Goal: Task Accomplishment & Management: Manage account settings

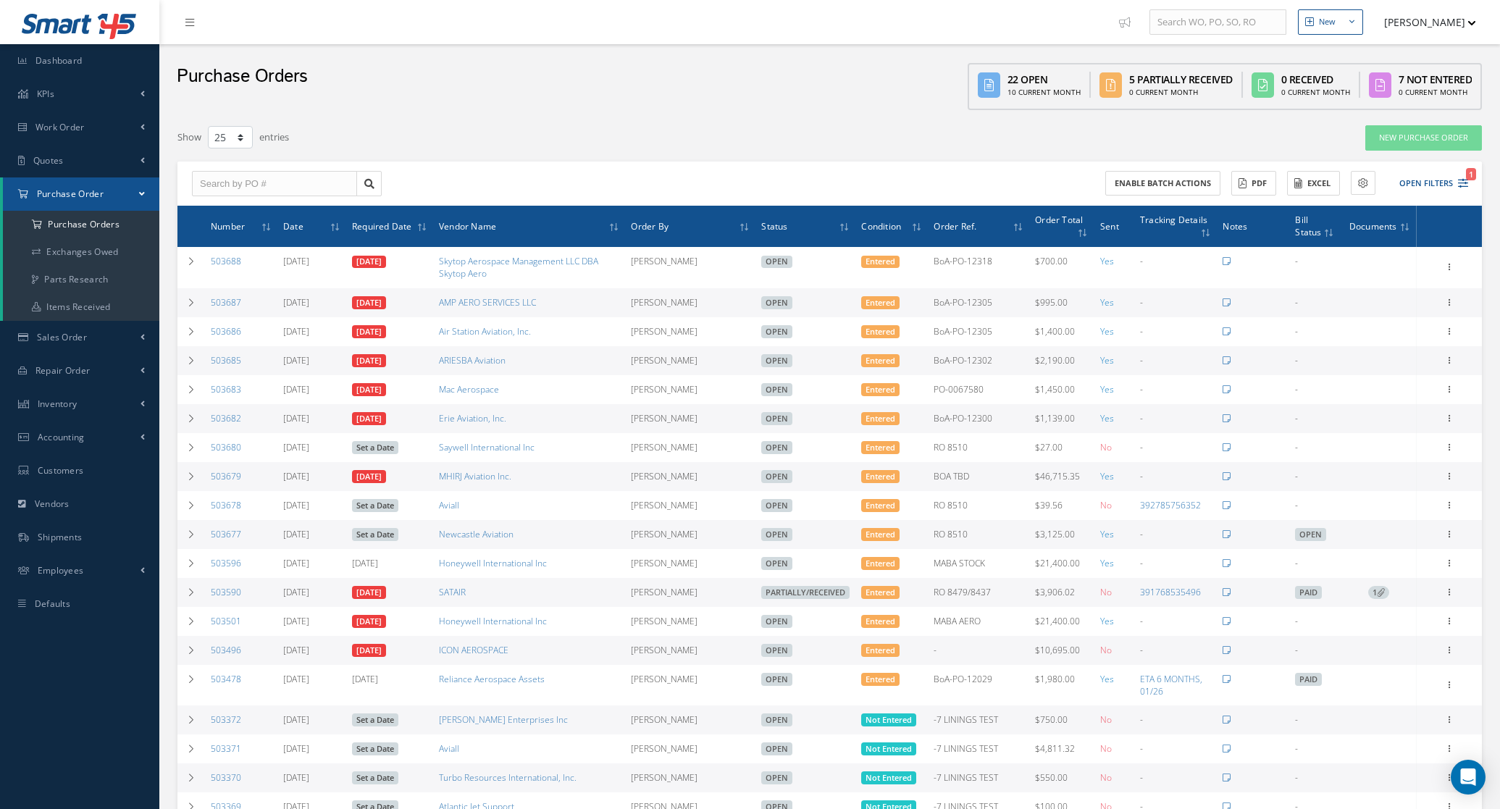
select select "25"
click at [1434, 185] on button "Open Filters 1" at bounding box center [1427, 184] width 82 height 24
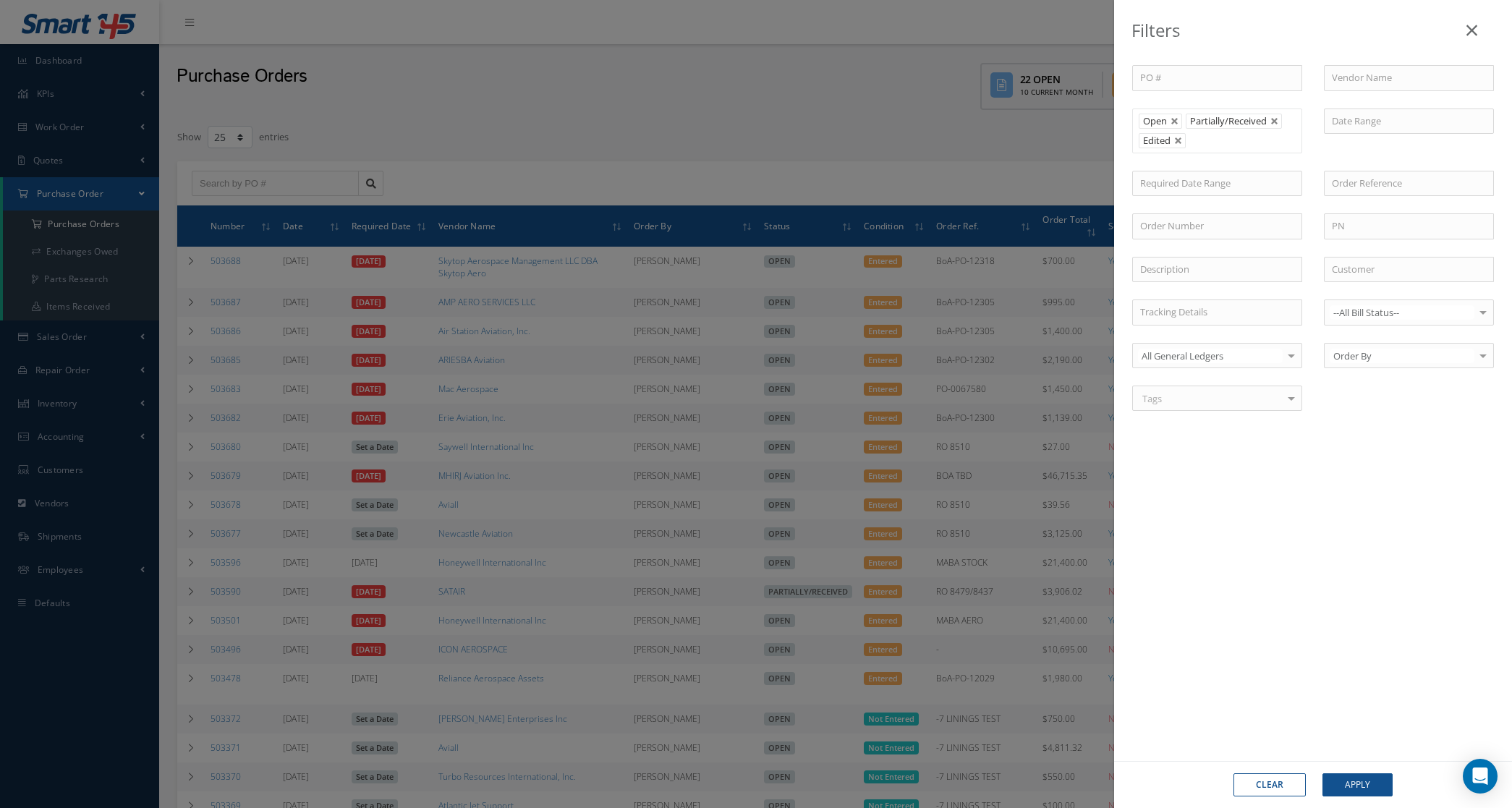
click at [1203, 147] on input "text" at bounding box center [1200, 141] width 18 height 18
click at [916, 102] on div "Filters PO # Vendor Name Open Partially/Received Received Canceled Edited Open …" at bounding box center [756, 404] width 1512 height 808
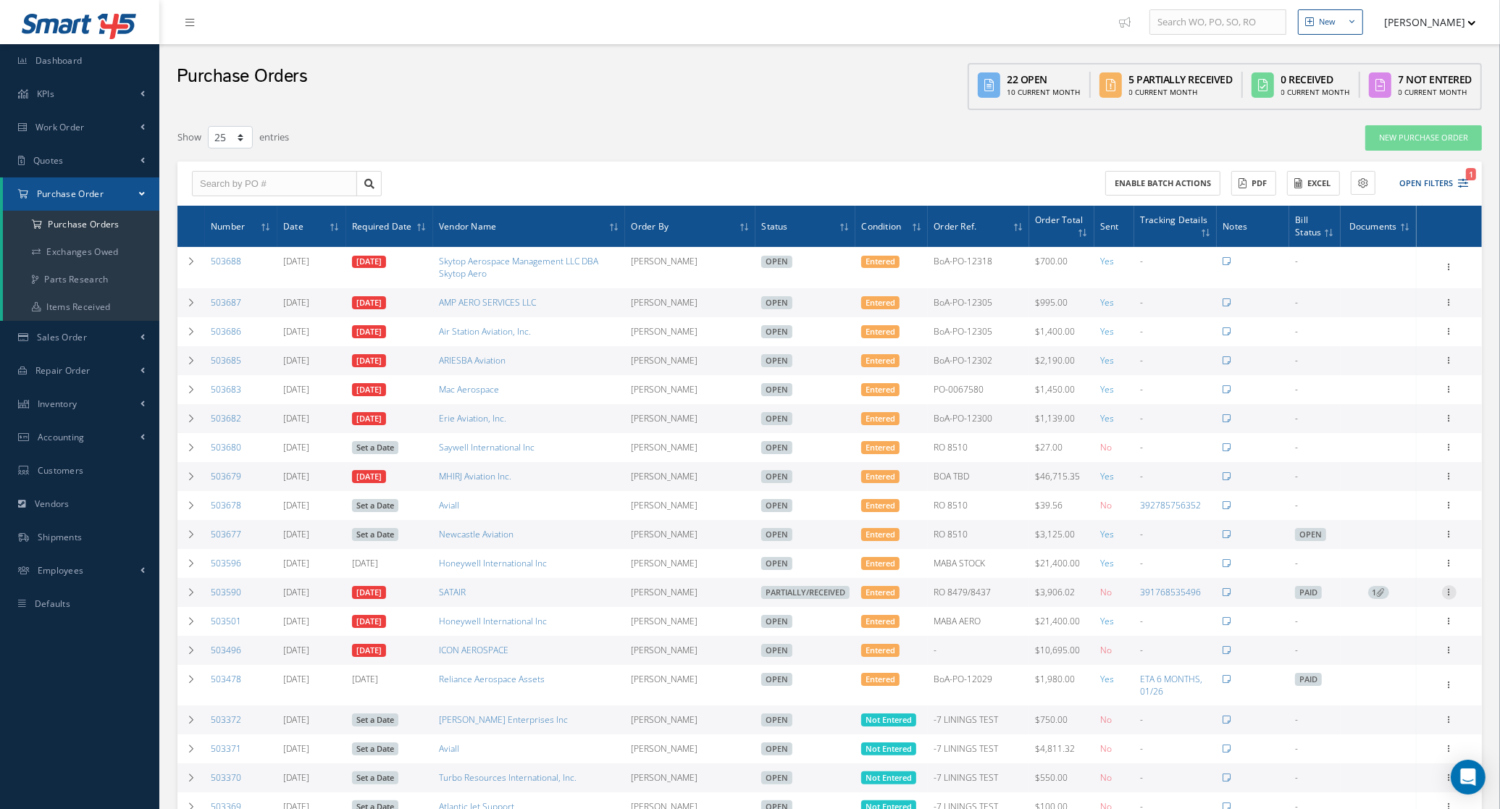
click at [1443, 592] on icon at bounding box center [1449, 591] width 14 height 12
click at [1389, 641] on link "Edit" at bounding box center [1382, 638] width 114 height 19
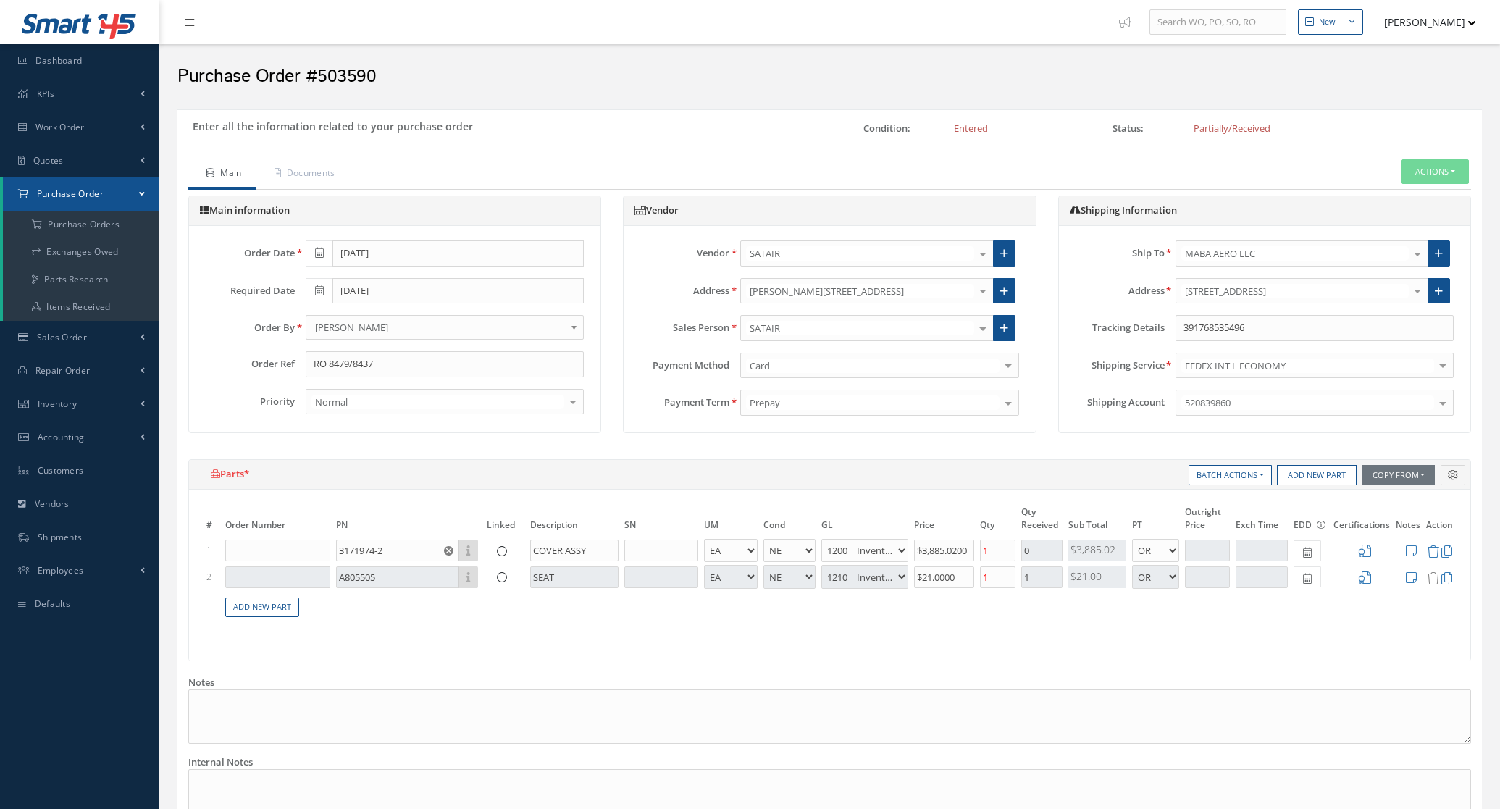
select select "5"
select select "6"
select select "1"
select select "5"
select select "7"
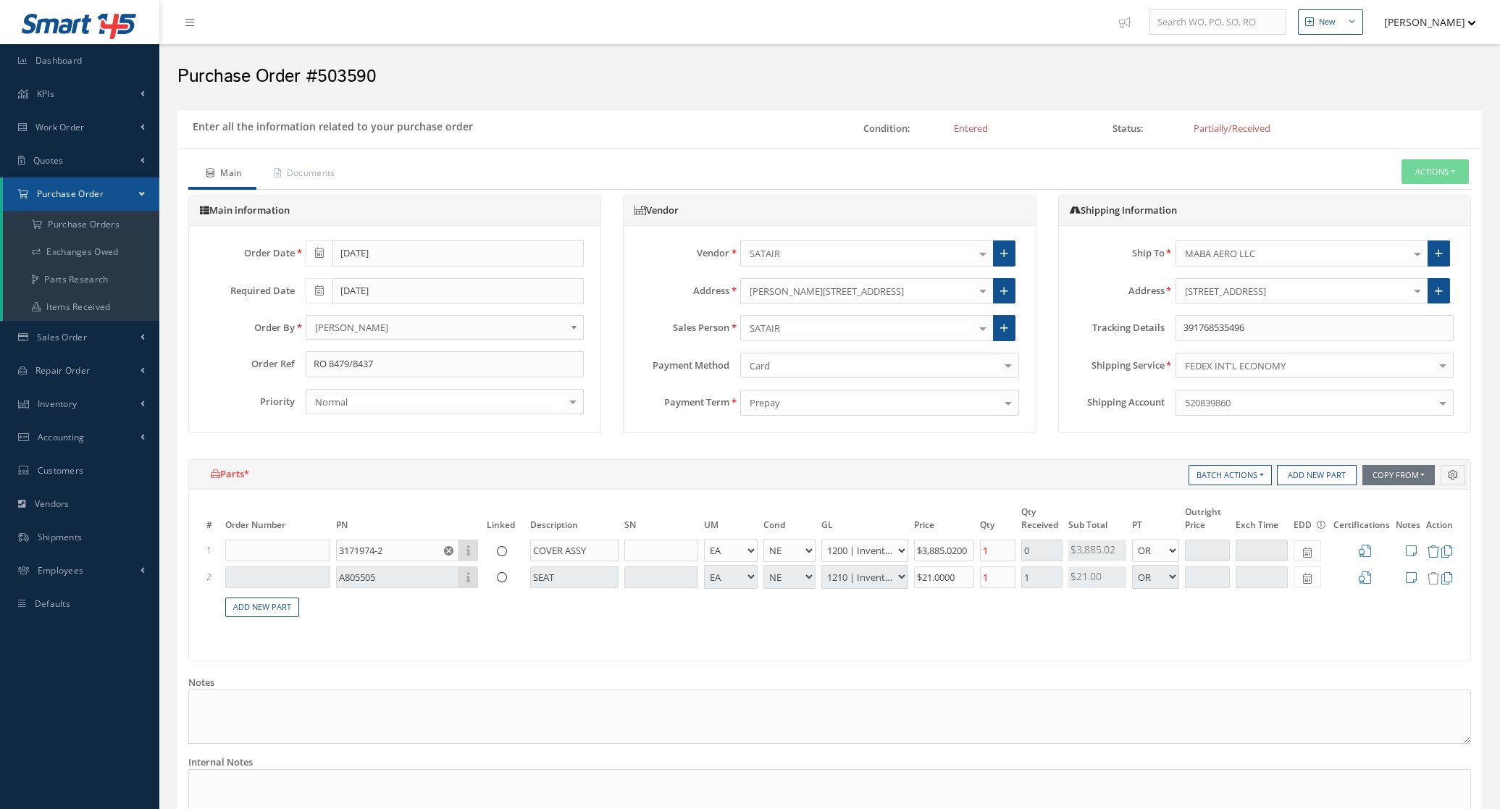
select select "1"
click at [1304, 330] on input "391768535496" at bounding box center [1314, 328] width 278 height 26
paste input "392885714360"
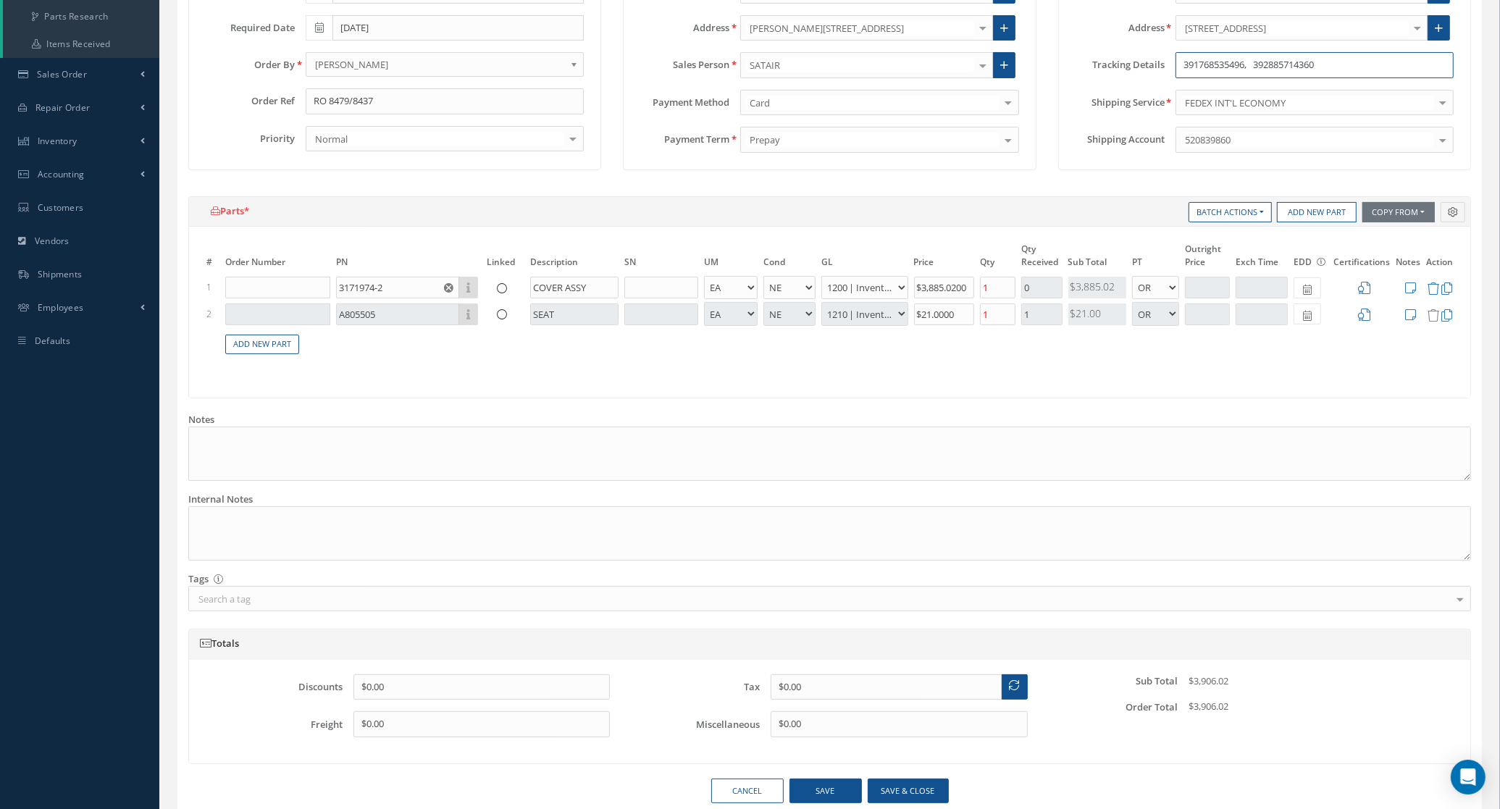
scroll to position [272, 0]
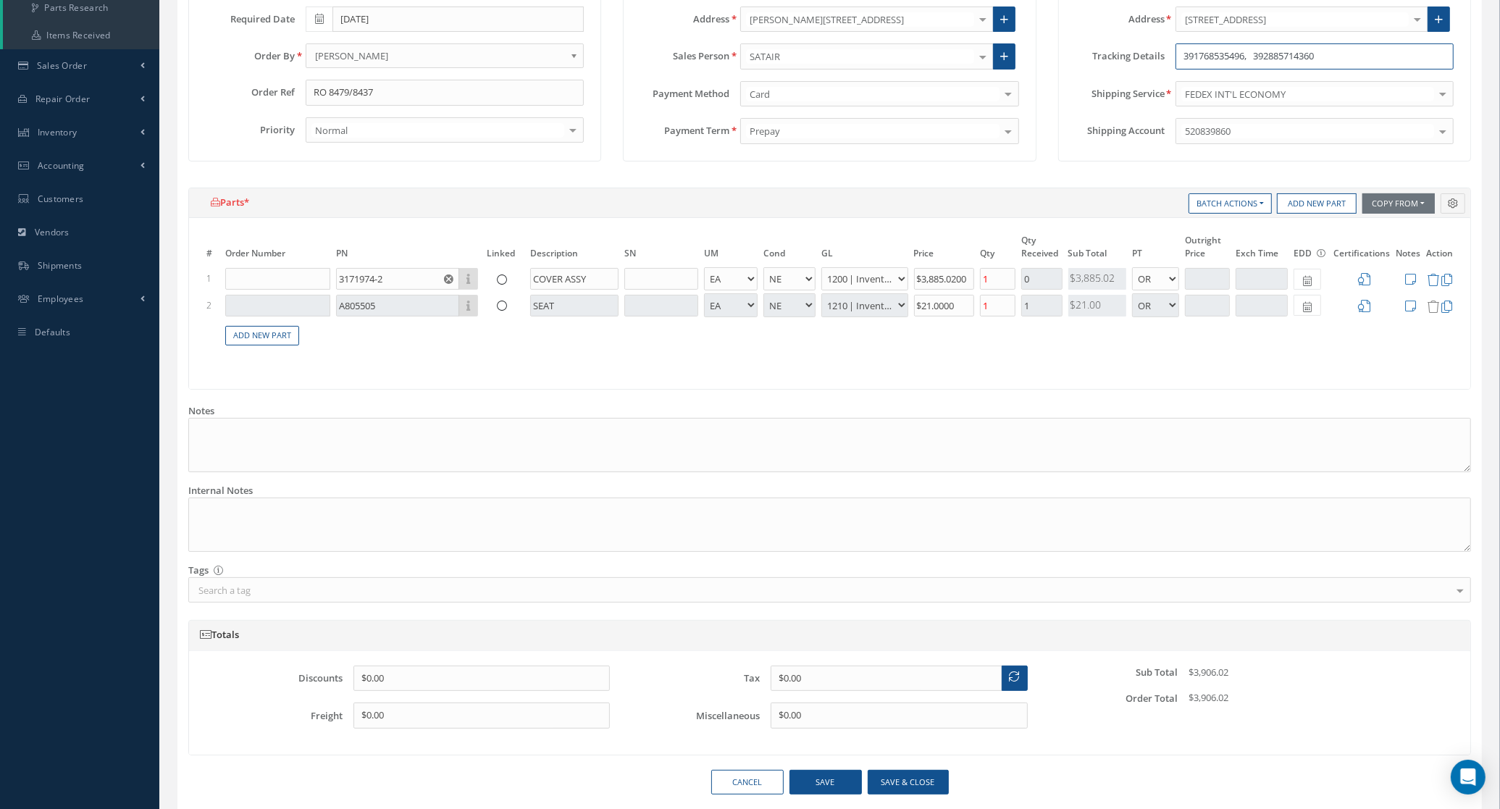
type input "391768535496, 392885714360"
click at [894, 786] on button "Save & close" at bounding box center [907, 782] width 81 height 25
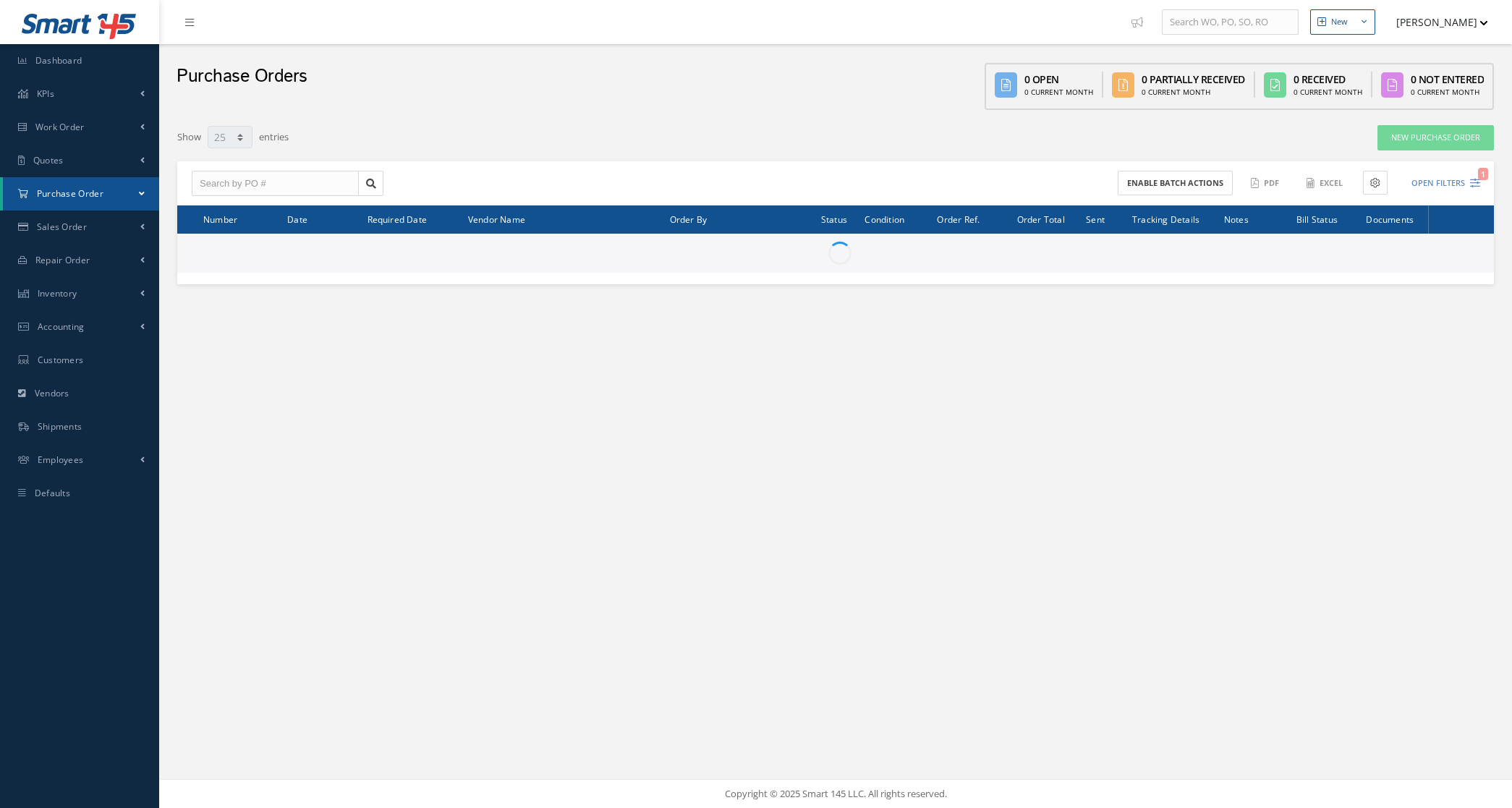
select select "25"
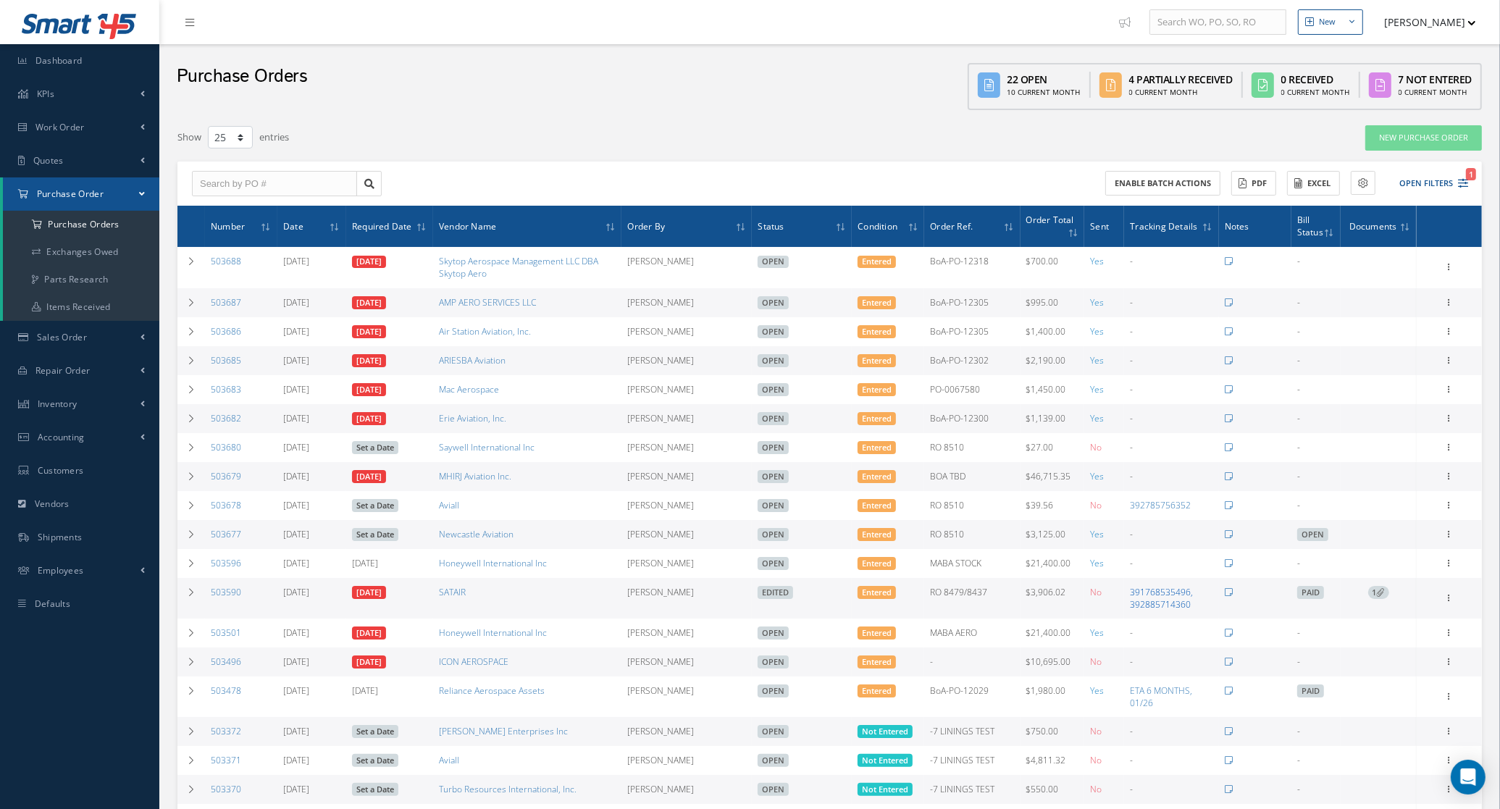
click at [1169, 609] on link "391768535496, 392885714360" at bounding box center [1161, 598] width 63 height 25
